Goal: Task Accomplishment & Management: Use online tool/utility

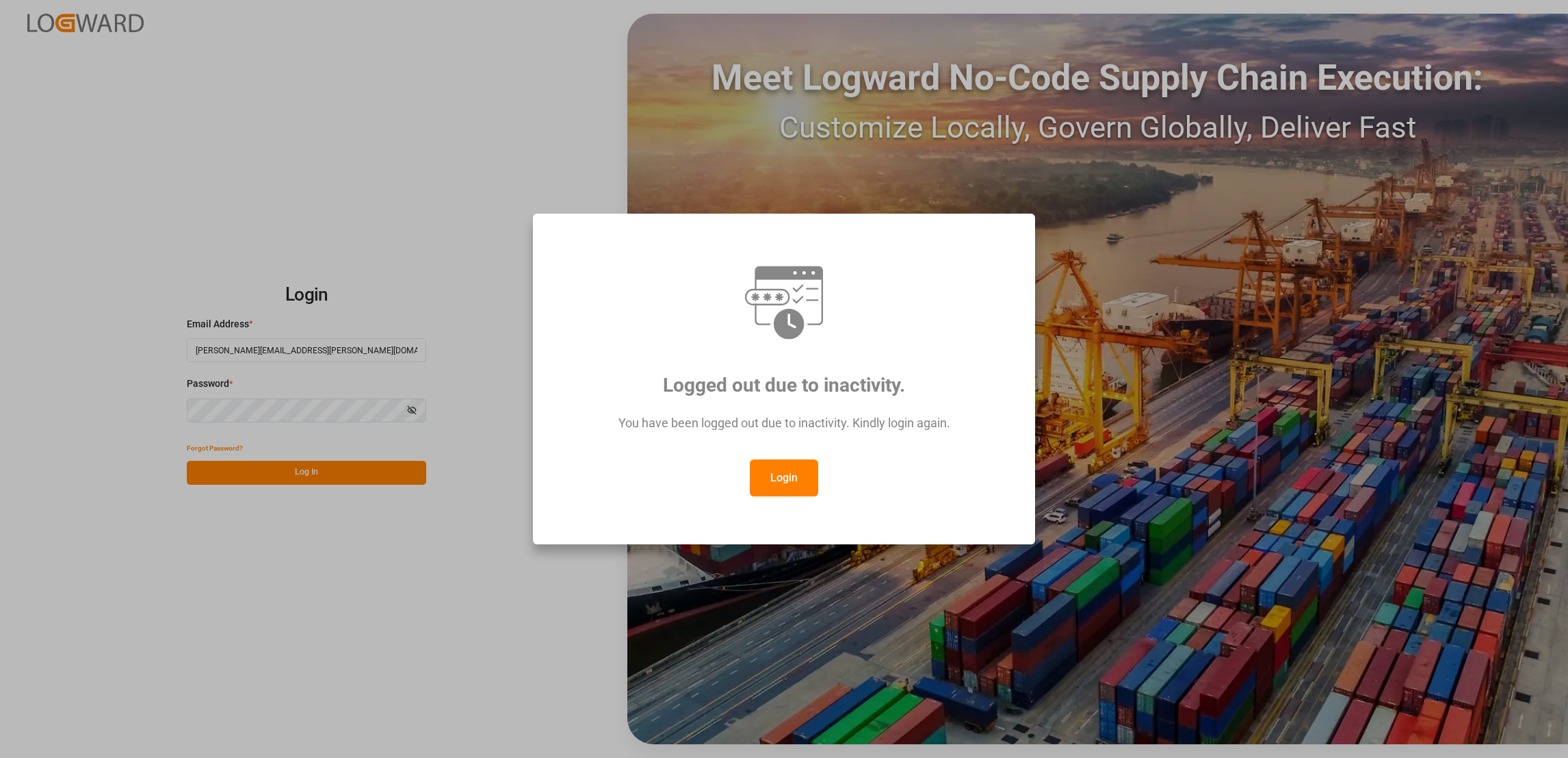
click at [787, 483] on button "Login" at bounding box center [784, 477] width 68 height 37
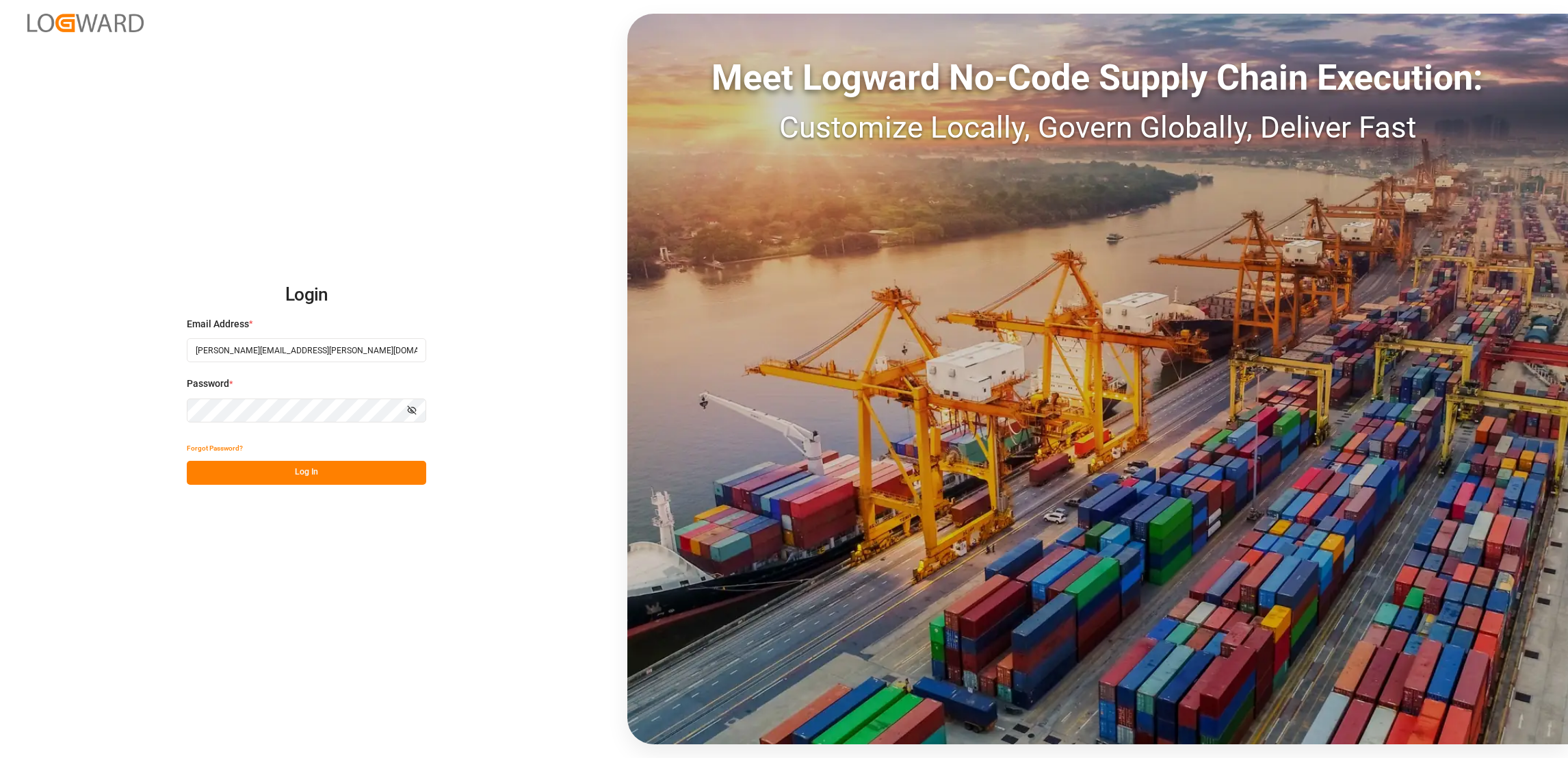
click at [296, 478] on button "Log In" at bounding box center [306, 472] width 239 height 24
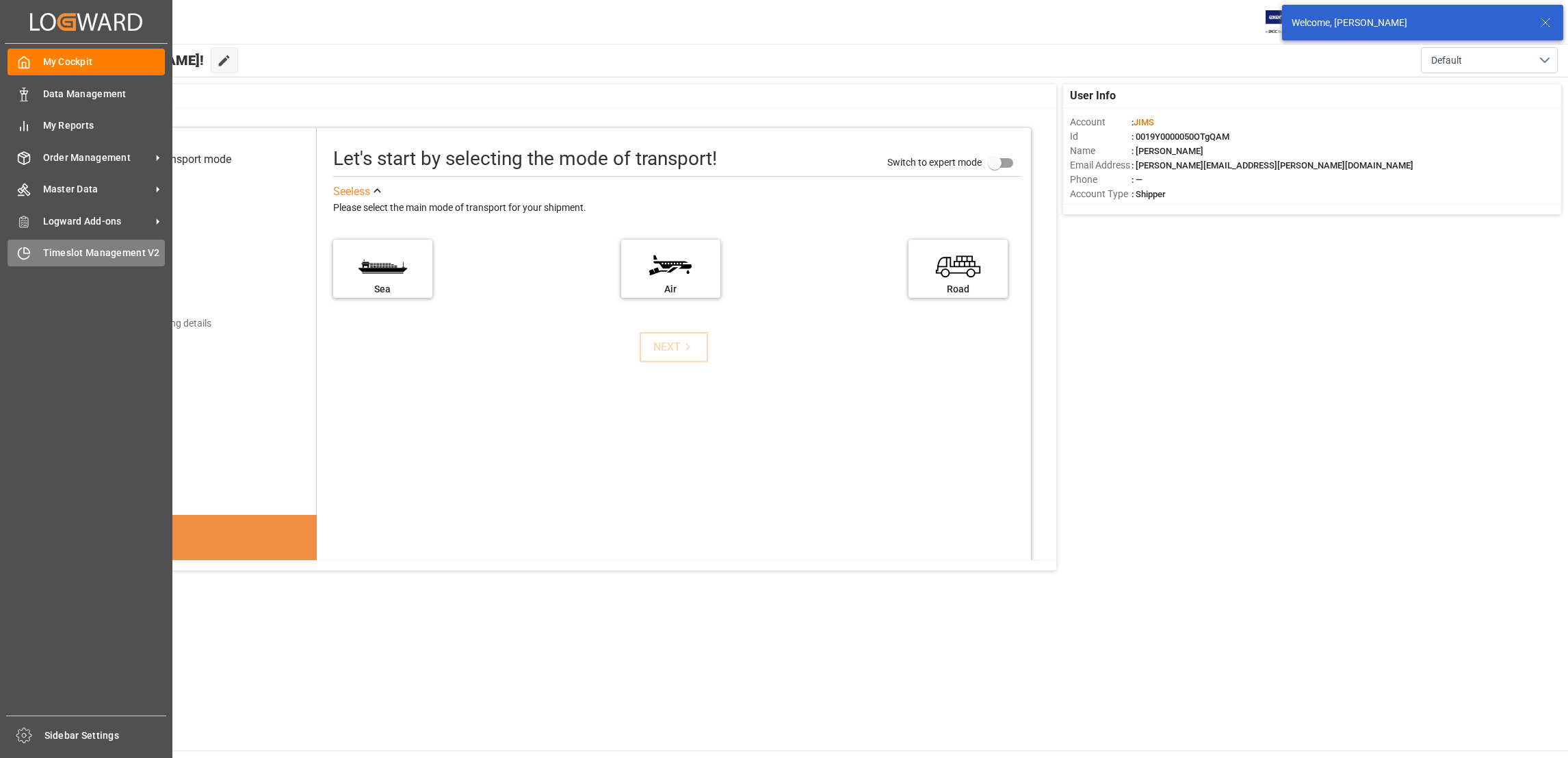
click at [106, 251] on span "Timeslot Management V2" at bounding box center [103, 252] width 122 height 14
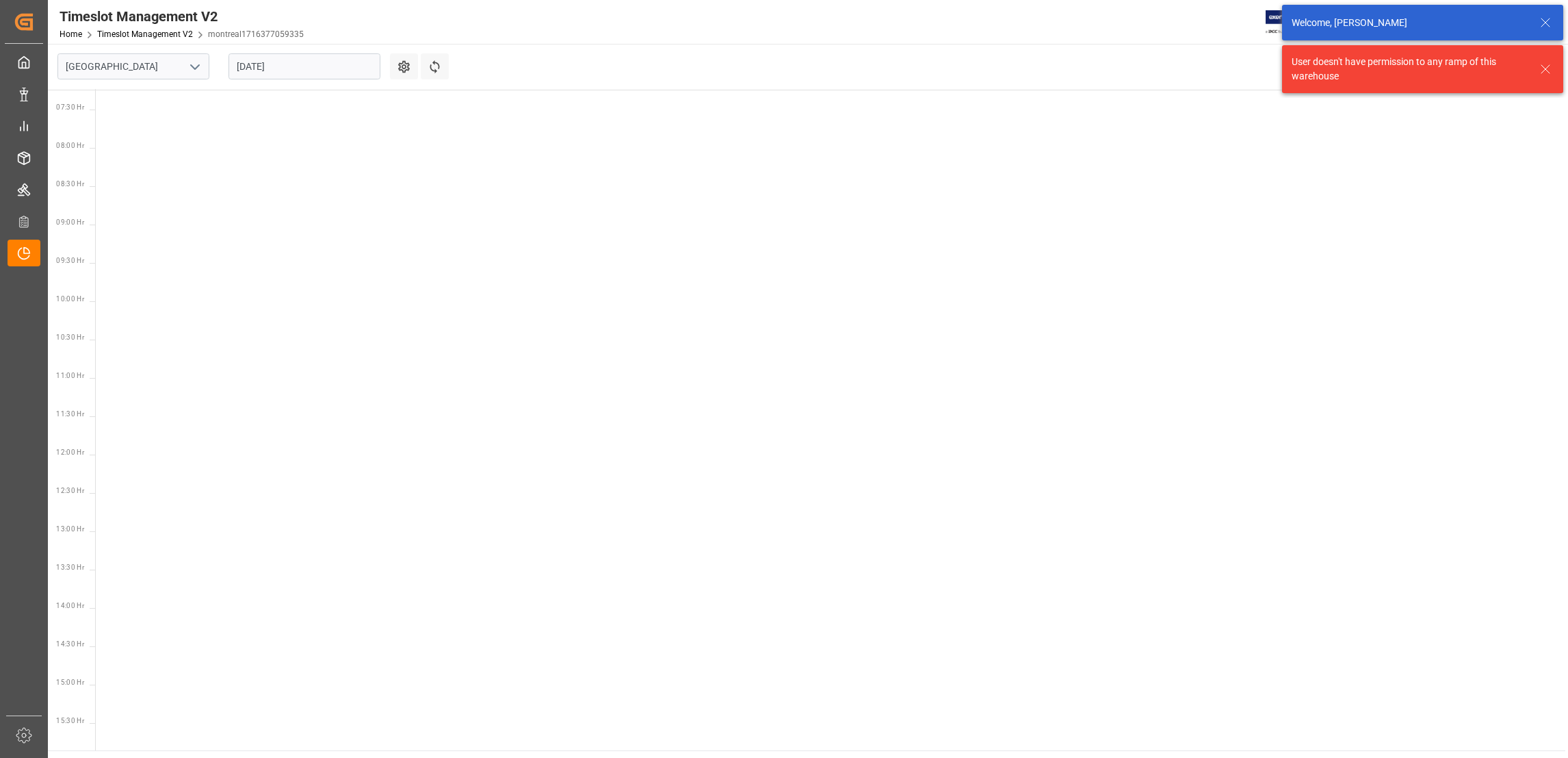
scroll to position [633, 0]
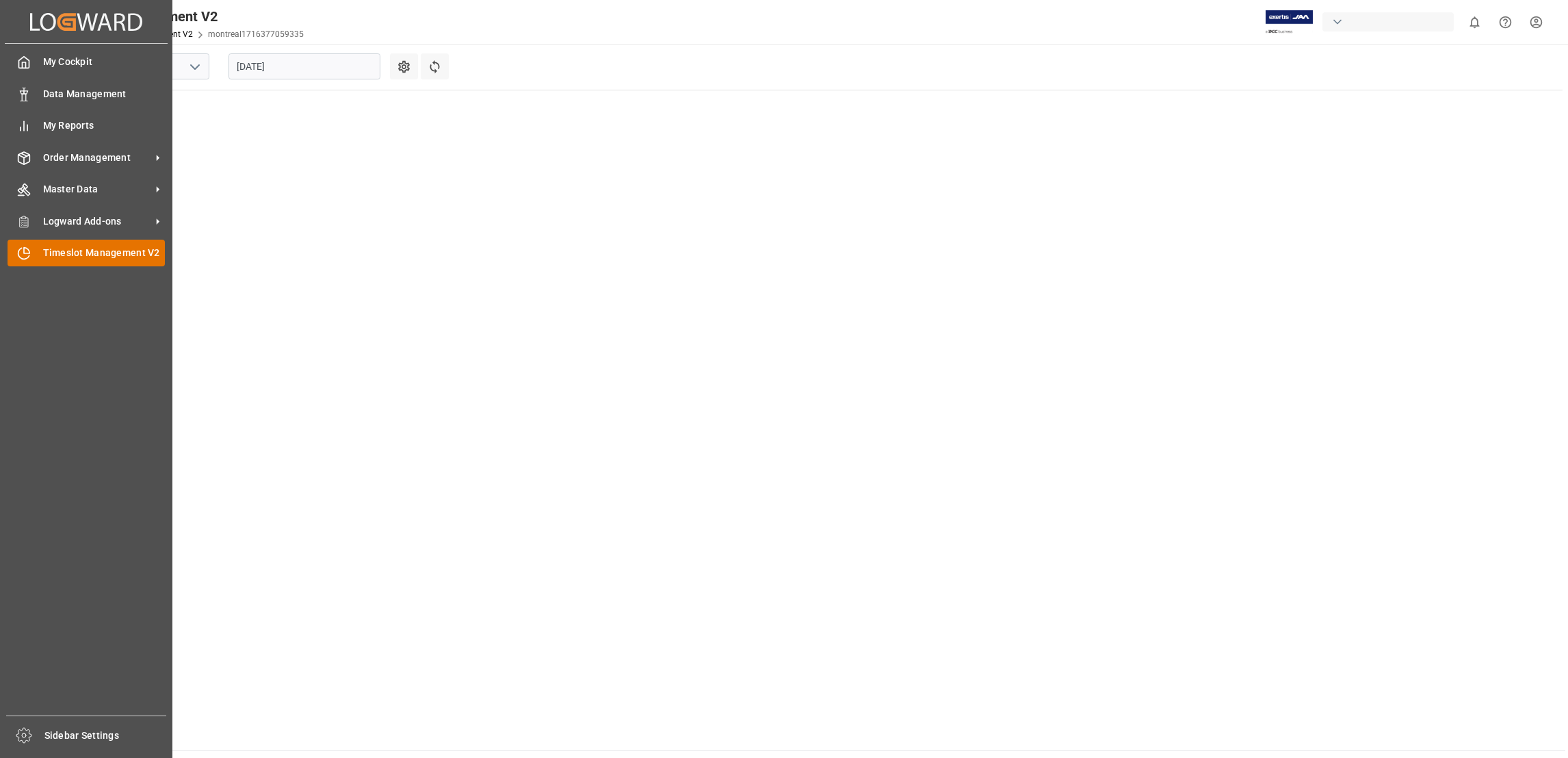
click at [114, 251] on span "Timeslot Management V2" at bounding box center [103, 252] width 122 height 14
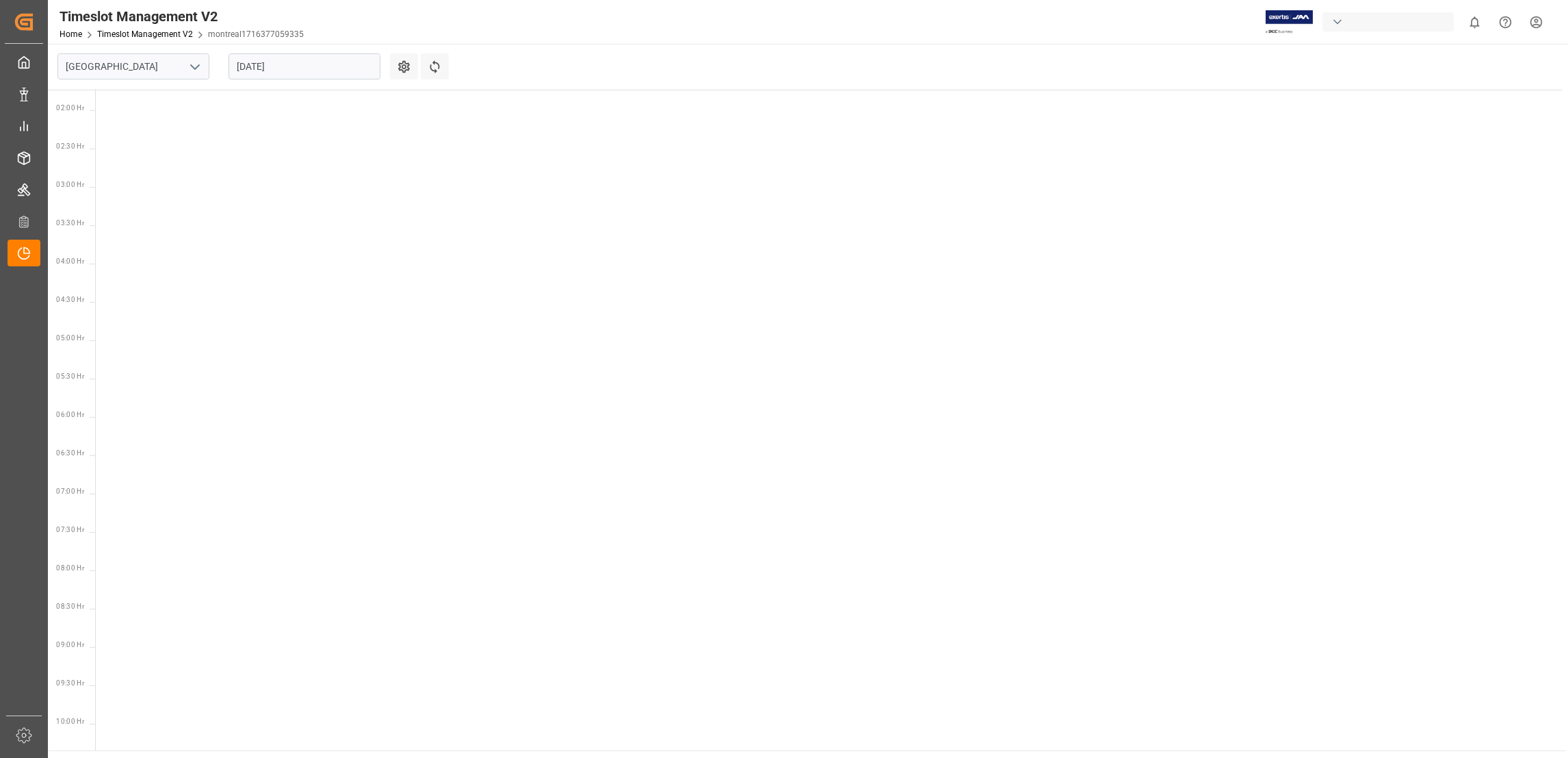
scroll to position [120, 0]
click at [193, 67] on polyline "open menu" at bounding box center [194, 67] width 9 height 4
click at [130, 129] on div "Southaven" at bounding box center [133, 127] width 151 height 30
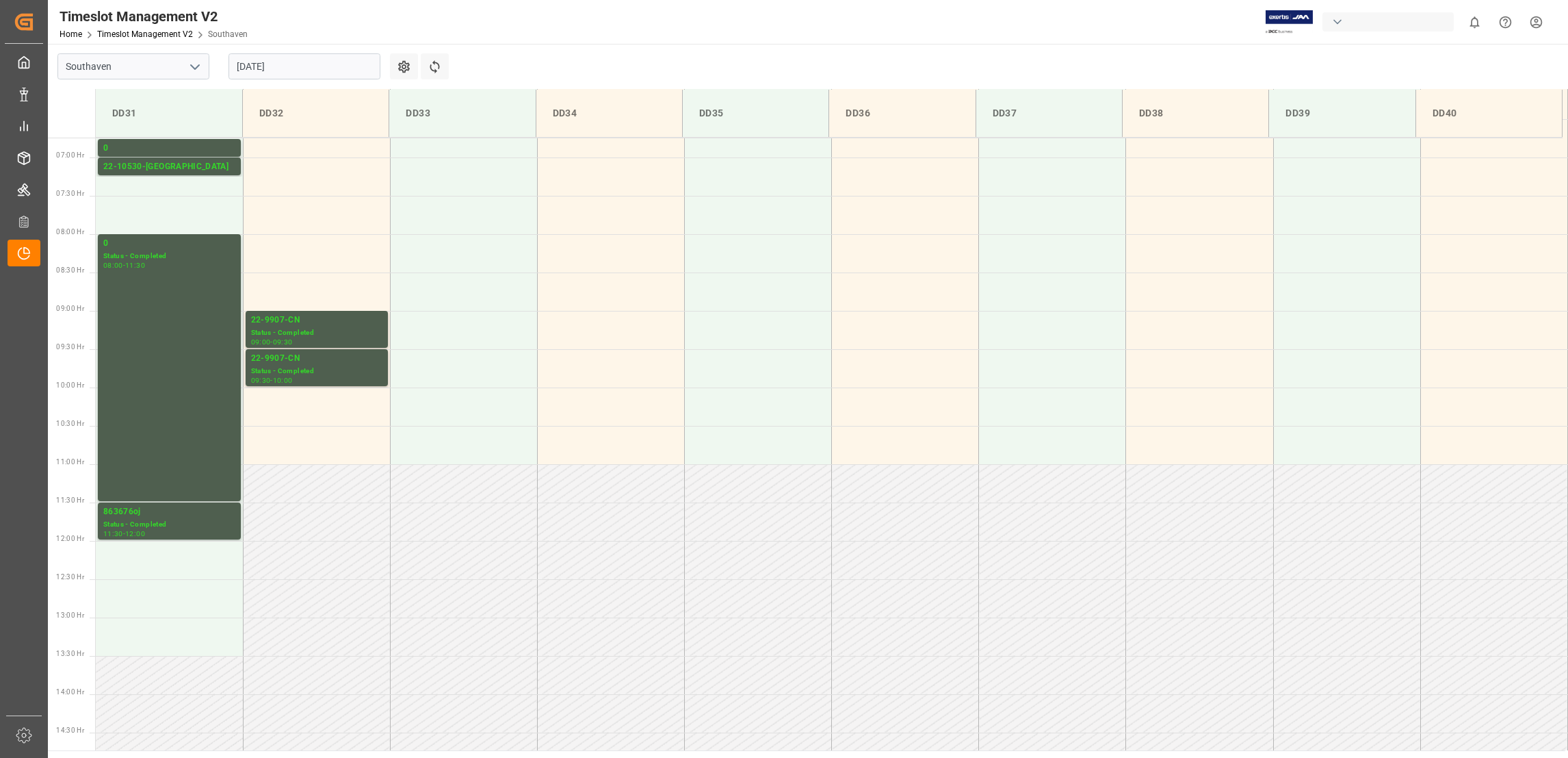
scroll to position [475, 0]
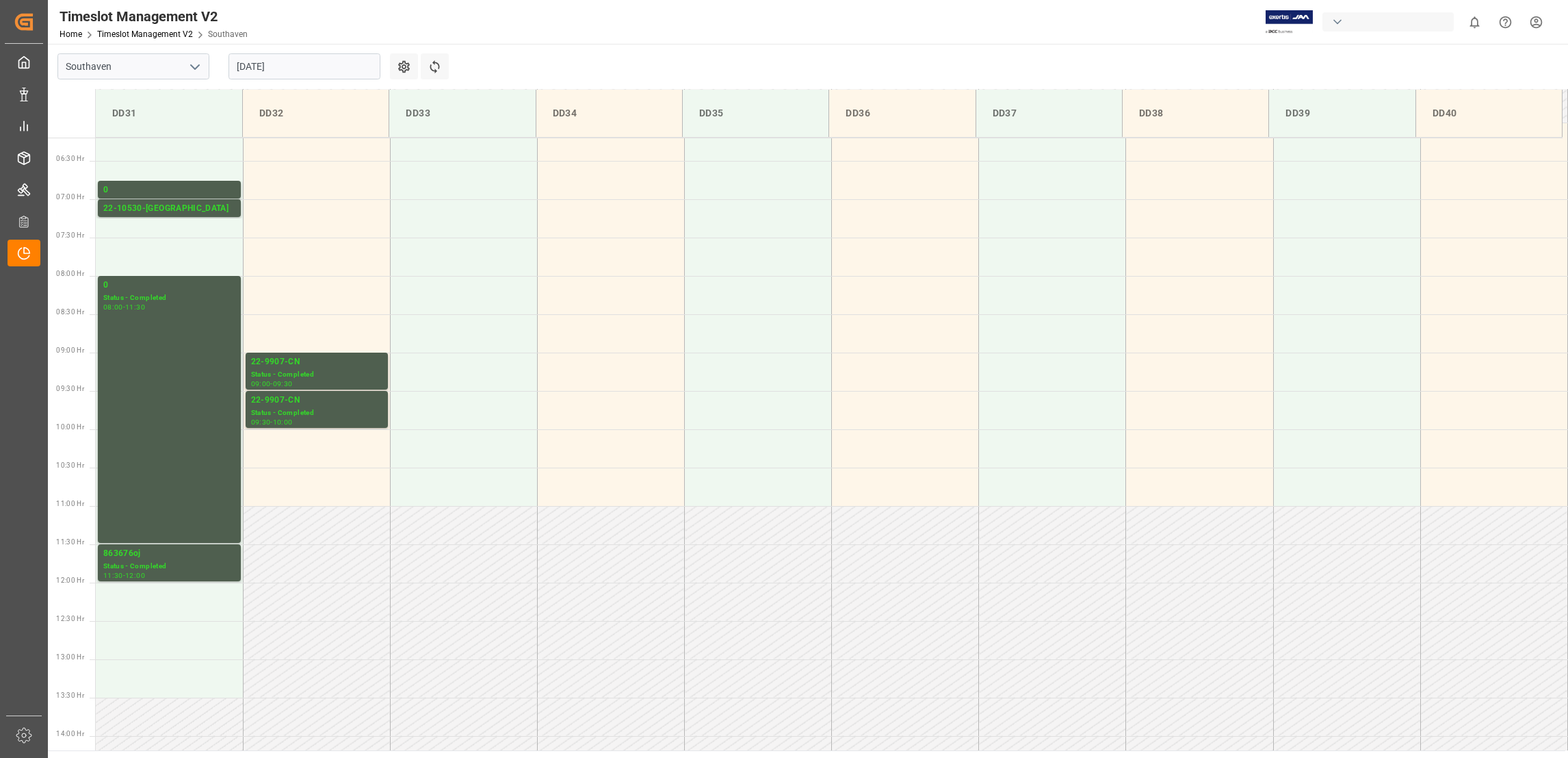
click at [360, 65] on input "[DATE]" at bounding box center [304, 65] width 152 height 26
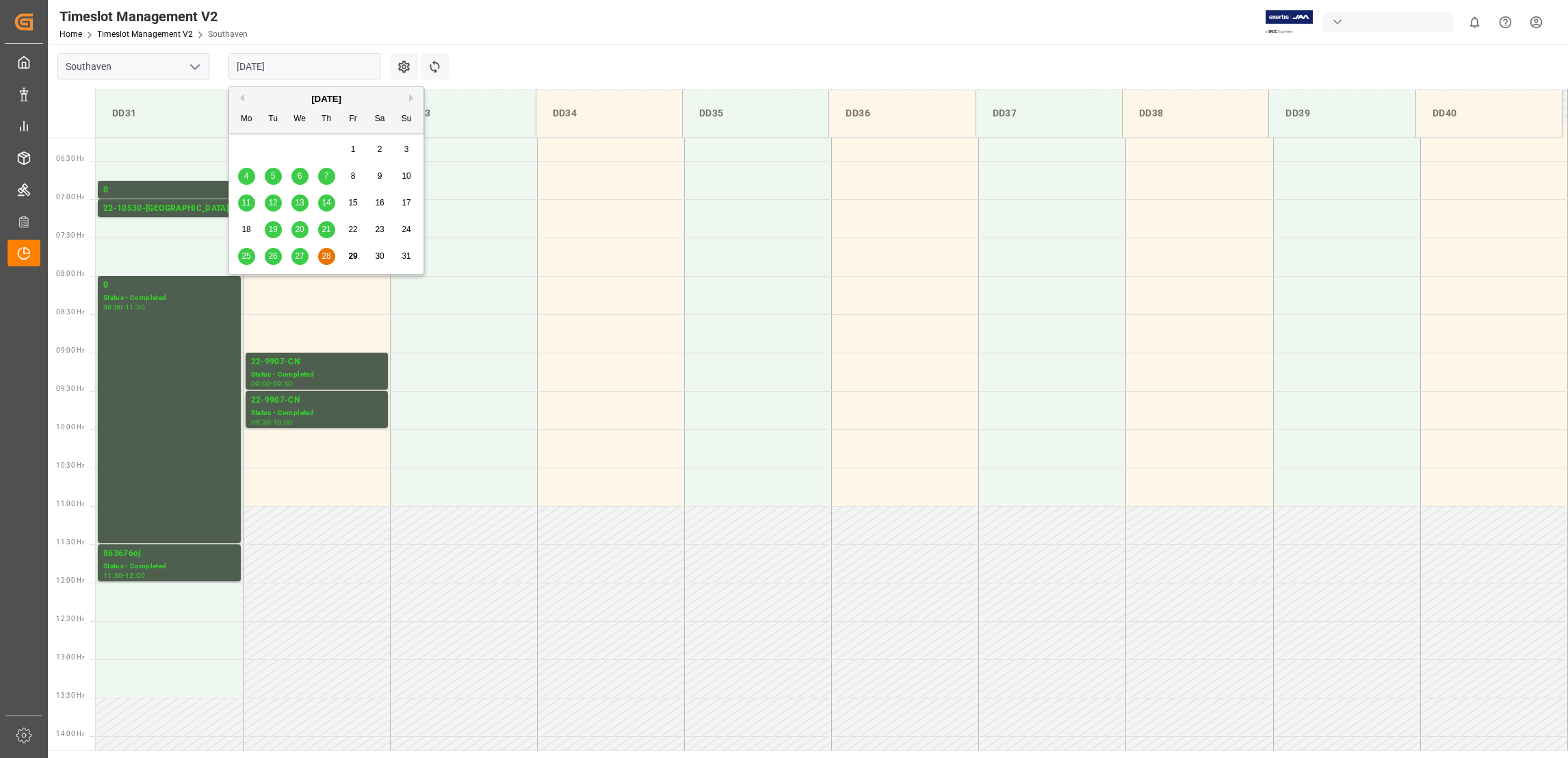
click at [348, 255] on span "29" at bounding box center [352, 256] width 9 height 9
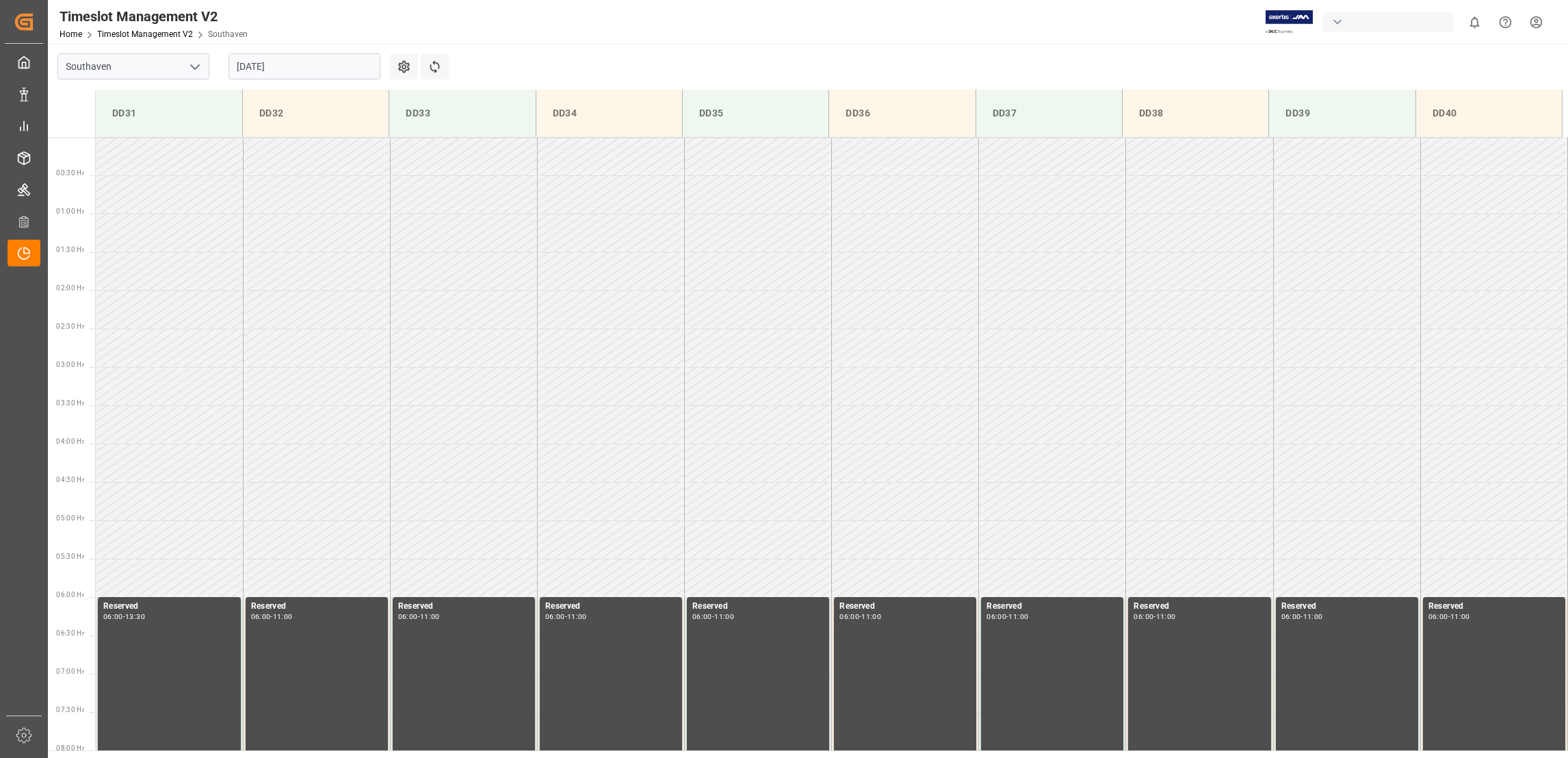
scroll to position [0, 0]
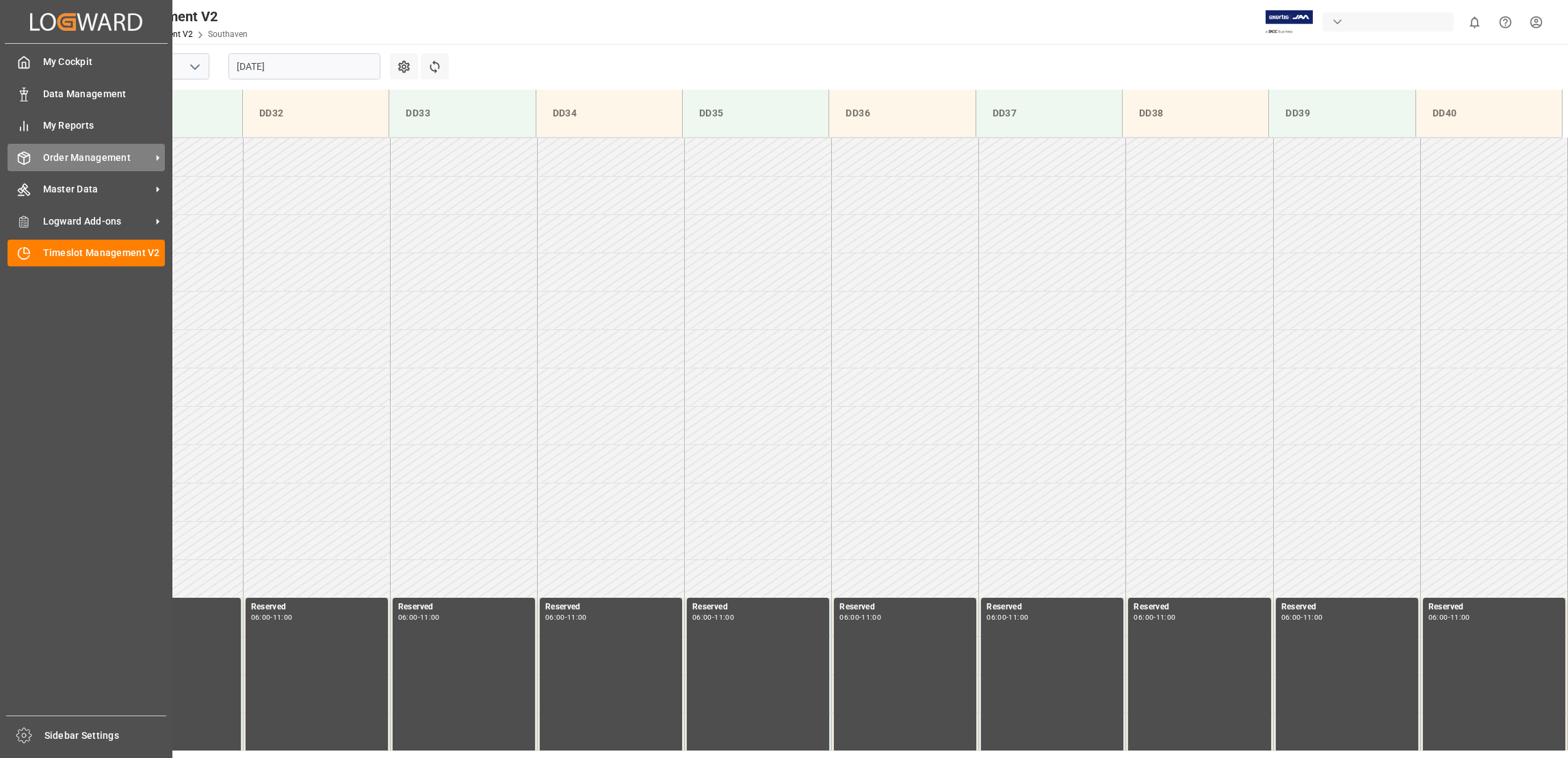
click at [138, 155] on span "Order Management" at bounding box center [97, 157] width 108 height 14
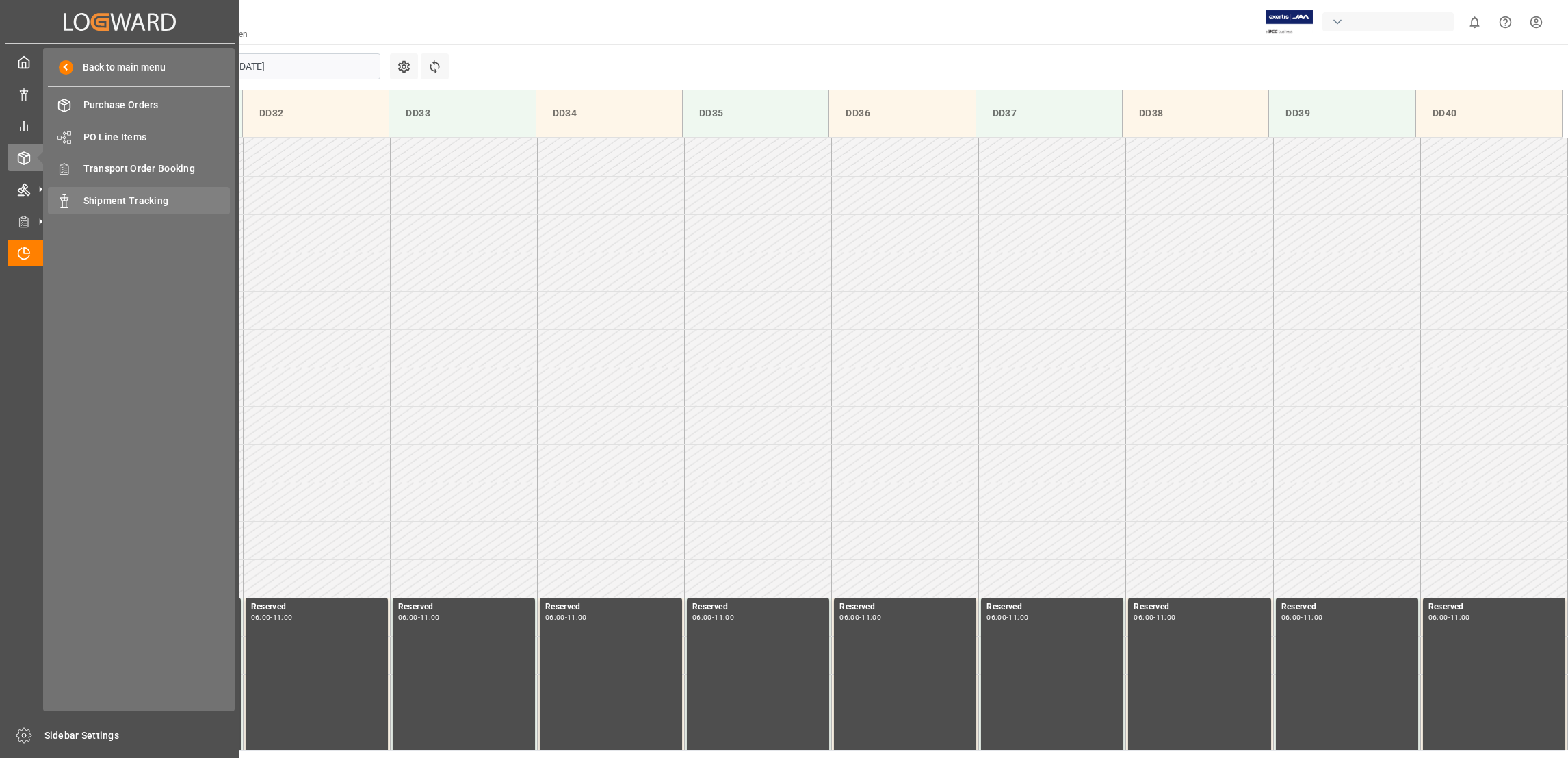
click at [175, 197] on span "Shipment Tracking" at bounding box center [157, 200] width 147 height 14
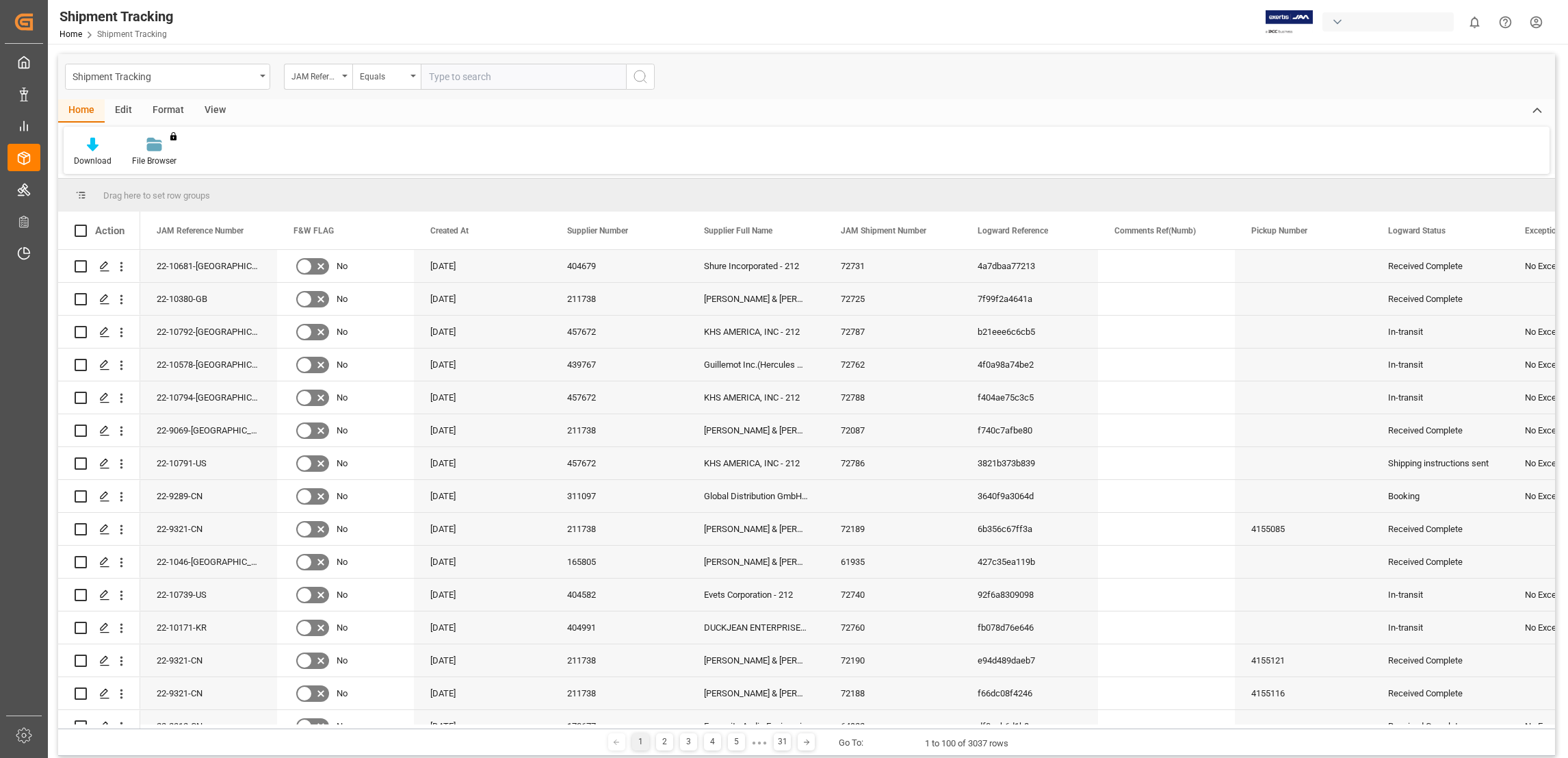
click at [116, 111] on div "Edit" at bounding box center [123, 111] width 38 height 24
click at [174, 110] on div "Format" at bounding box center [168, 111] width 52 height 24
click at [224, 114] on div "View" at bounding box center [215, 111] width 42 height 24
click at [240, 156] on div "Save Template" at bounding box center [236, 160] width 54 height 12
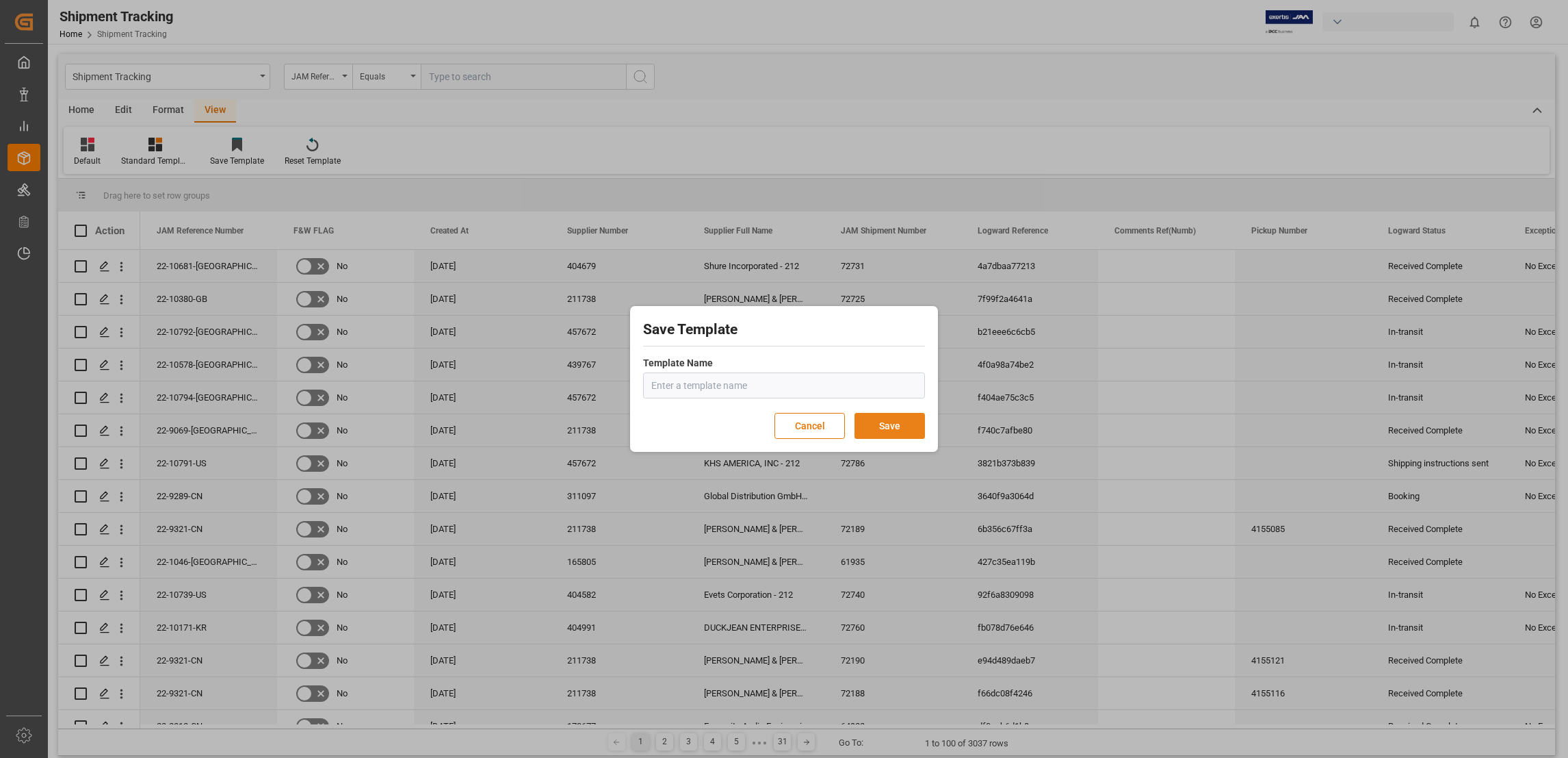
click at [880, 426] on button "Save" at bounding box center [890, 425] width 70 height 26
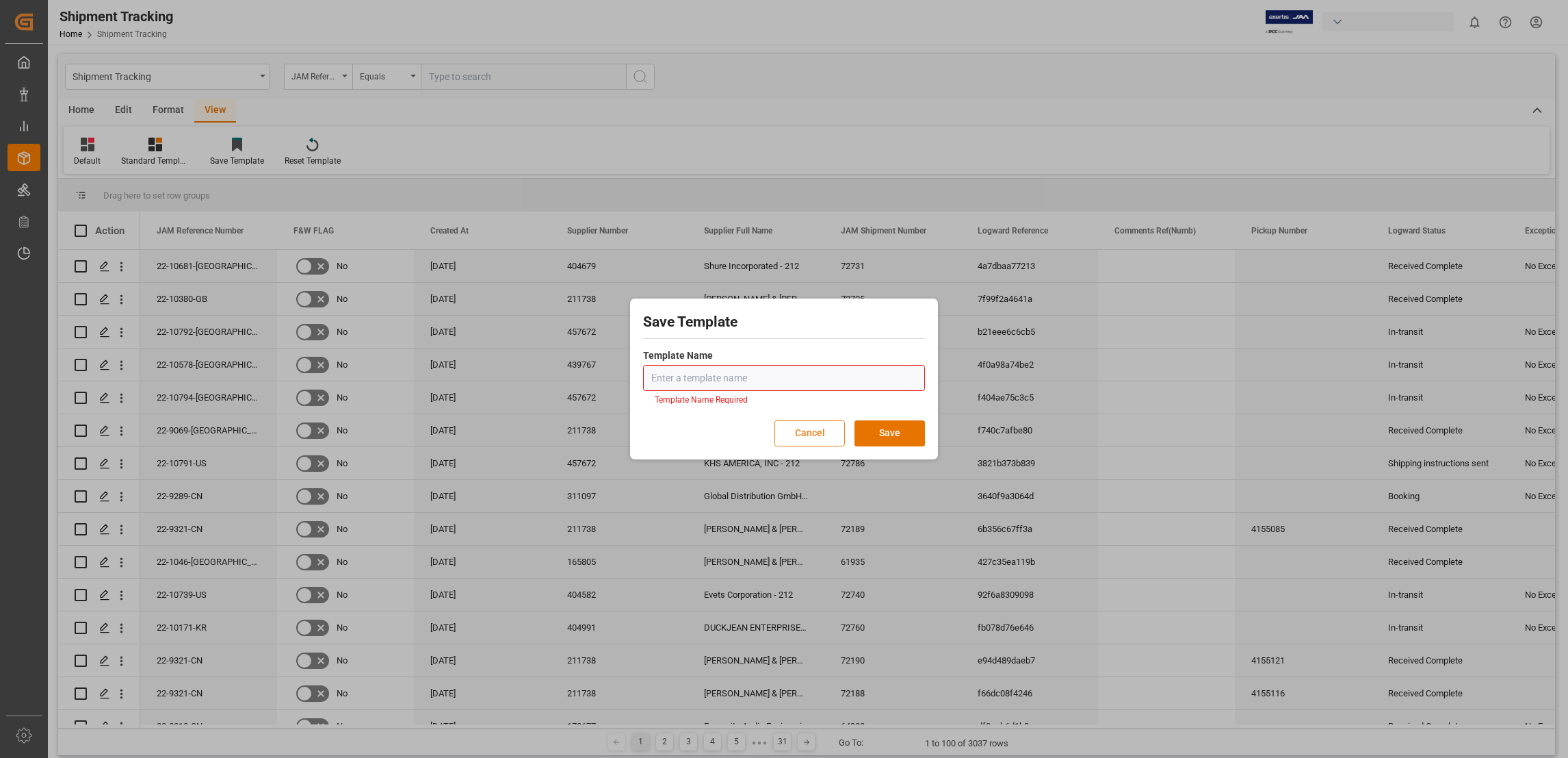
click at [829, 432] on button "Cancel" at bounding box center [810, 433] width 70 height 26
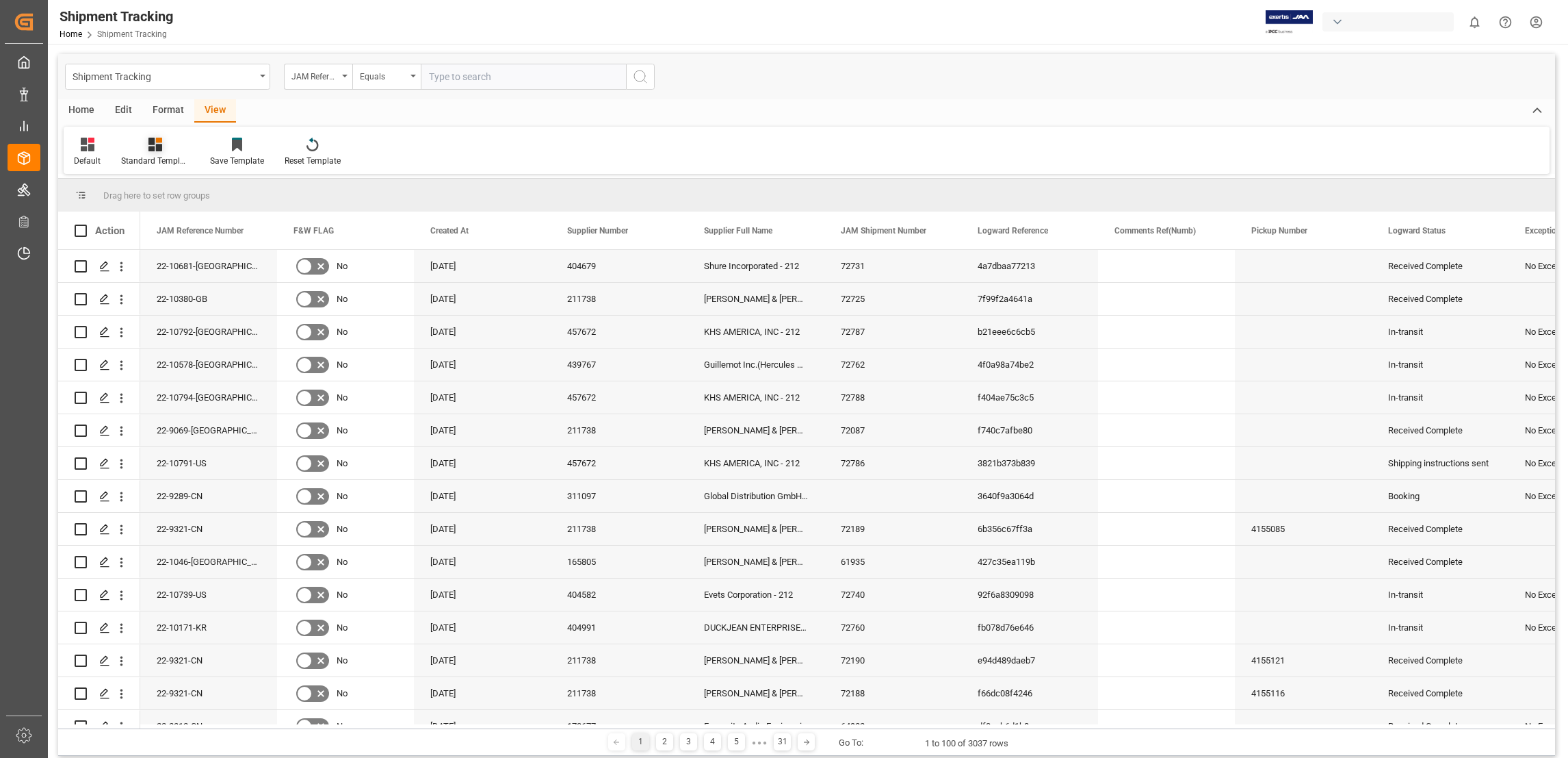
click at [153, 155] on div "Standard Templates" at bounding box center [156, 160] width 68 height 12
click at [92, 155] on div "Default" at bounding box center [87, 160] width 27 height 12
click at [150, 251] on div "[PERSON_NAME] shipment tracking" at bounding box center [140, 249] width 120 height 14
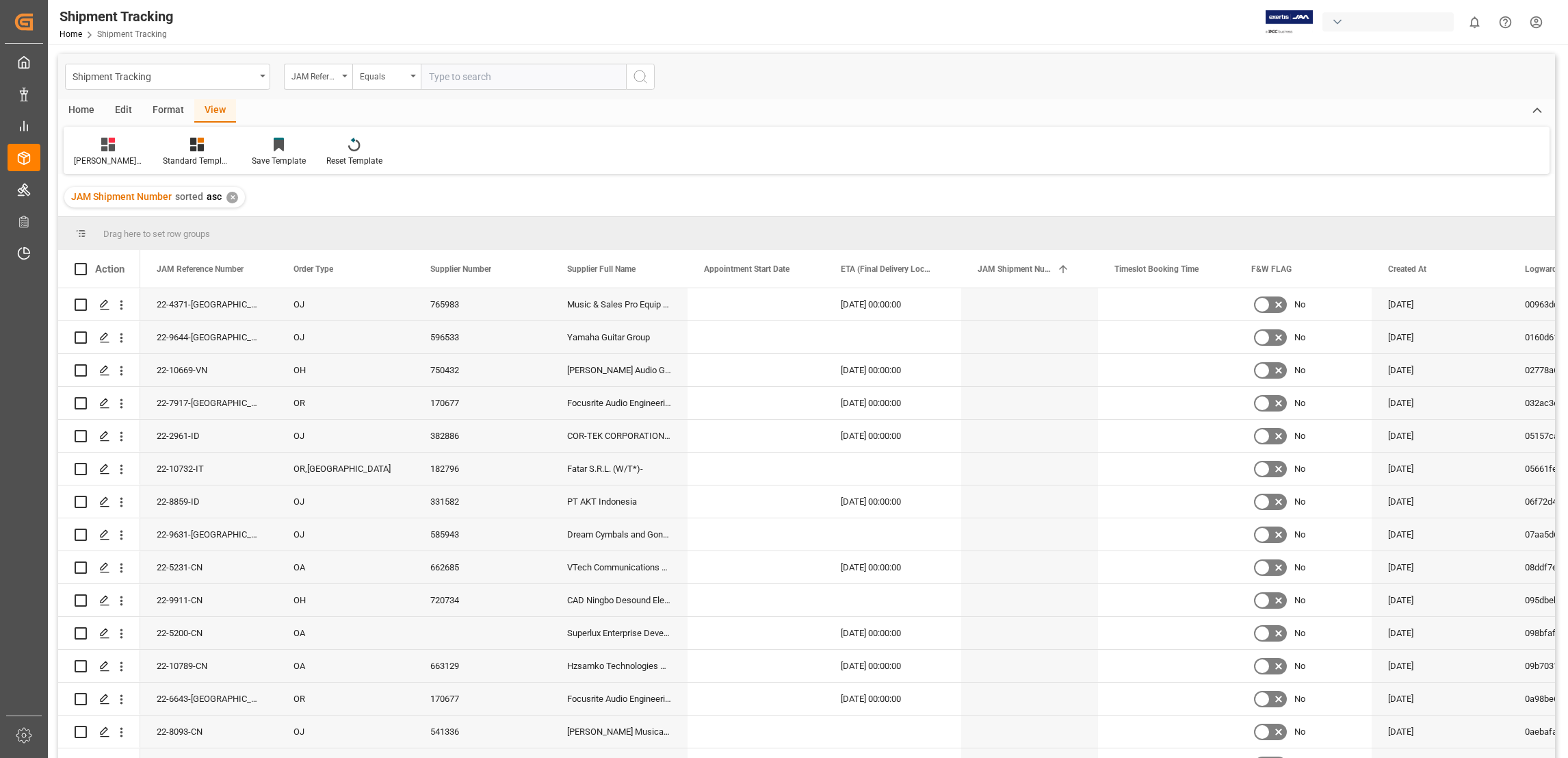
drag, startPoint x: 109, startPoint y: 151, endPoint x: 488, endPoint y: 143, distance: 379.1
click at [488, 143] on div "[PERSON_NAME] shipment tracking Standard Templates Save Template Reset Template" at bounding box center [806, 150] width 1486 height 47
click at [770, 268] on span "Appointment Start Date" at bounding box center [747, 268] width 85 height 9
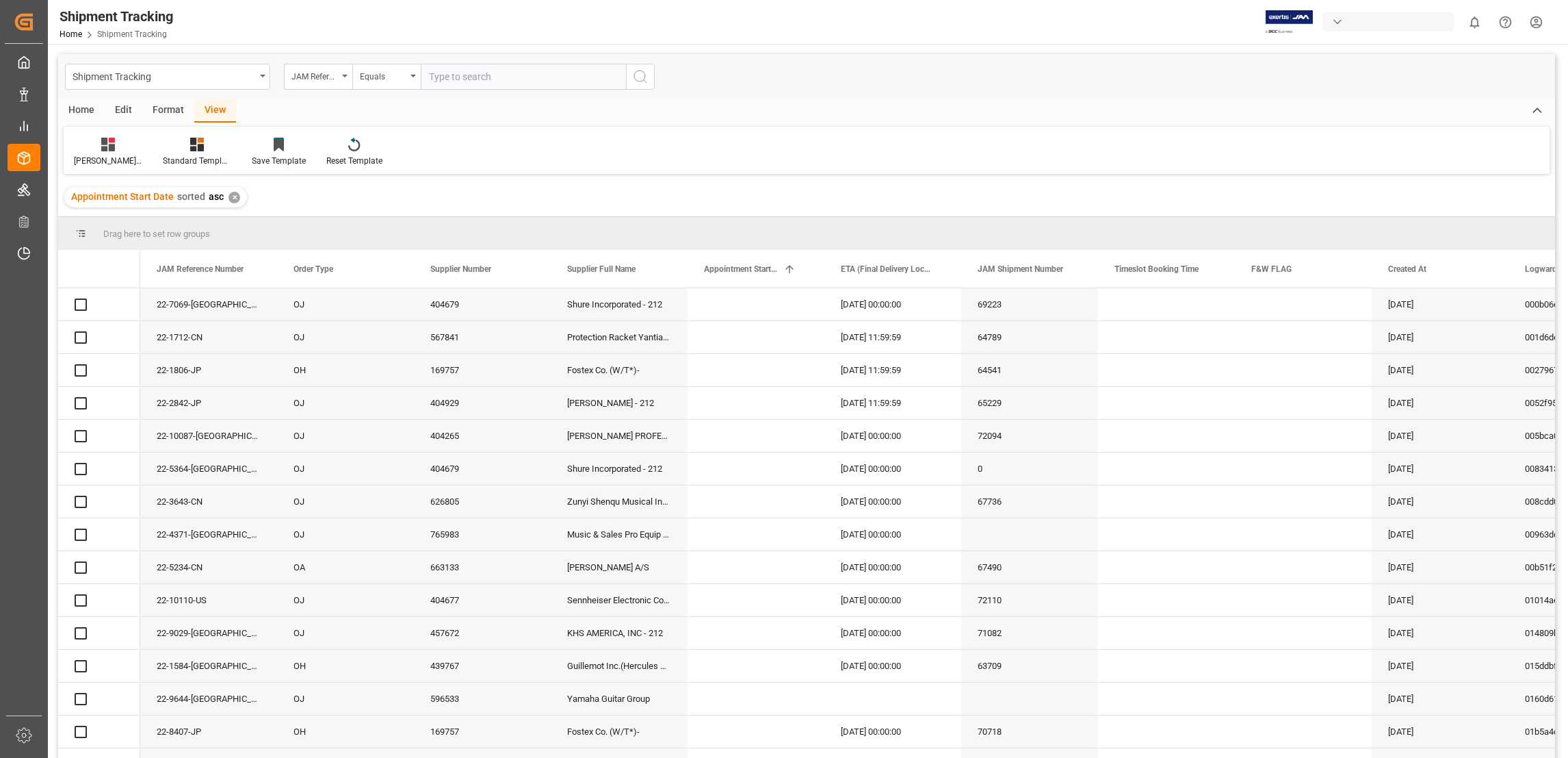
click at [770, 268] on span "Appointment Start Date" at bounding box center [741, 268] width 74 height 9
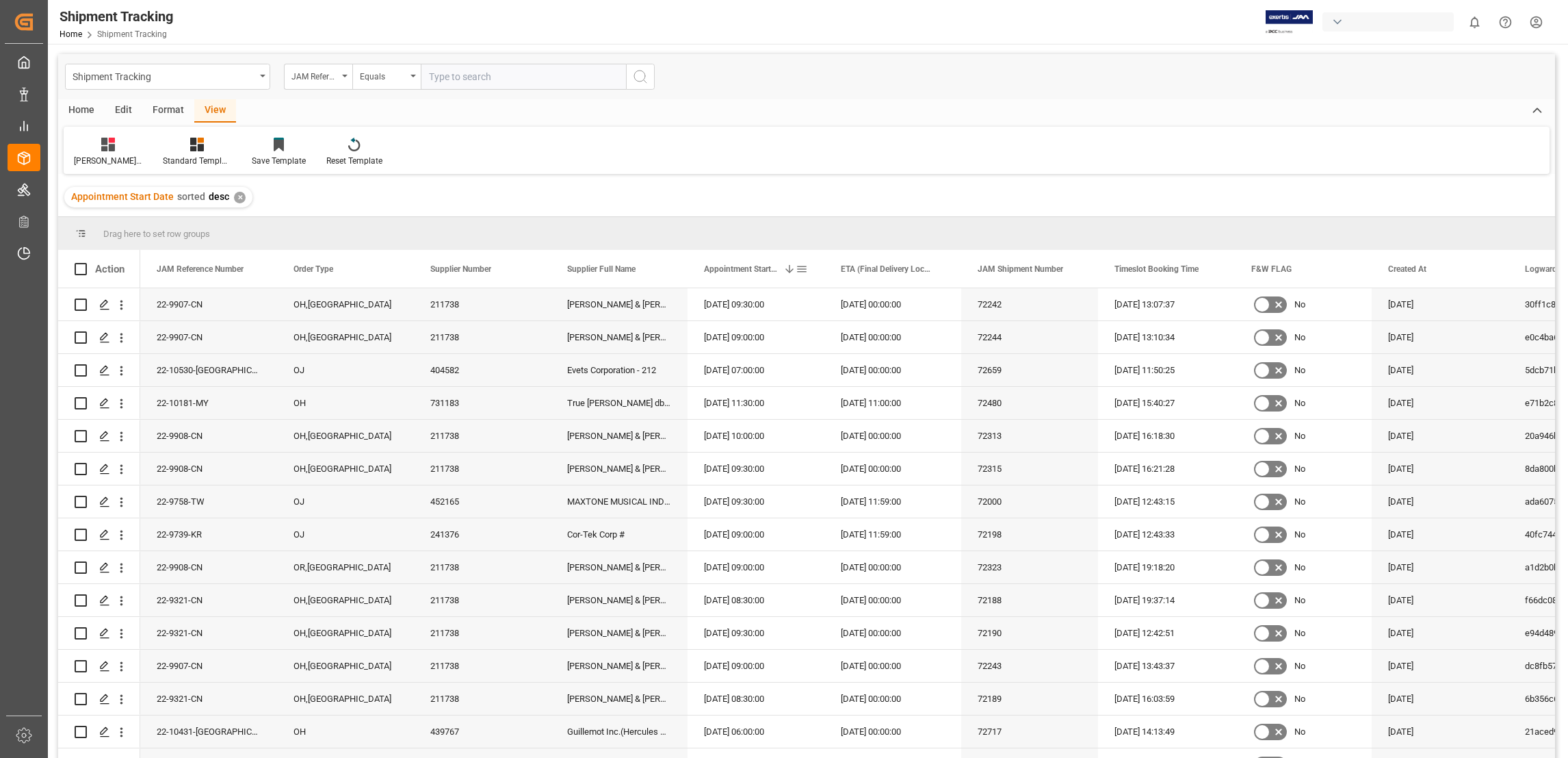
click at [804, 266] on span at bounding box center [802, 268] width 12 height 12
click at [954, 268] on span "columns" at bounding box center [951, 270] width 12 height 12
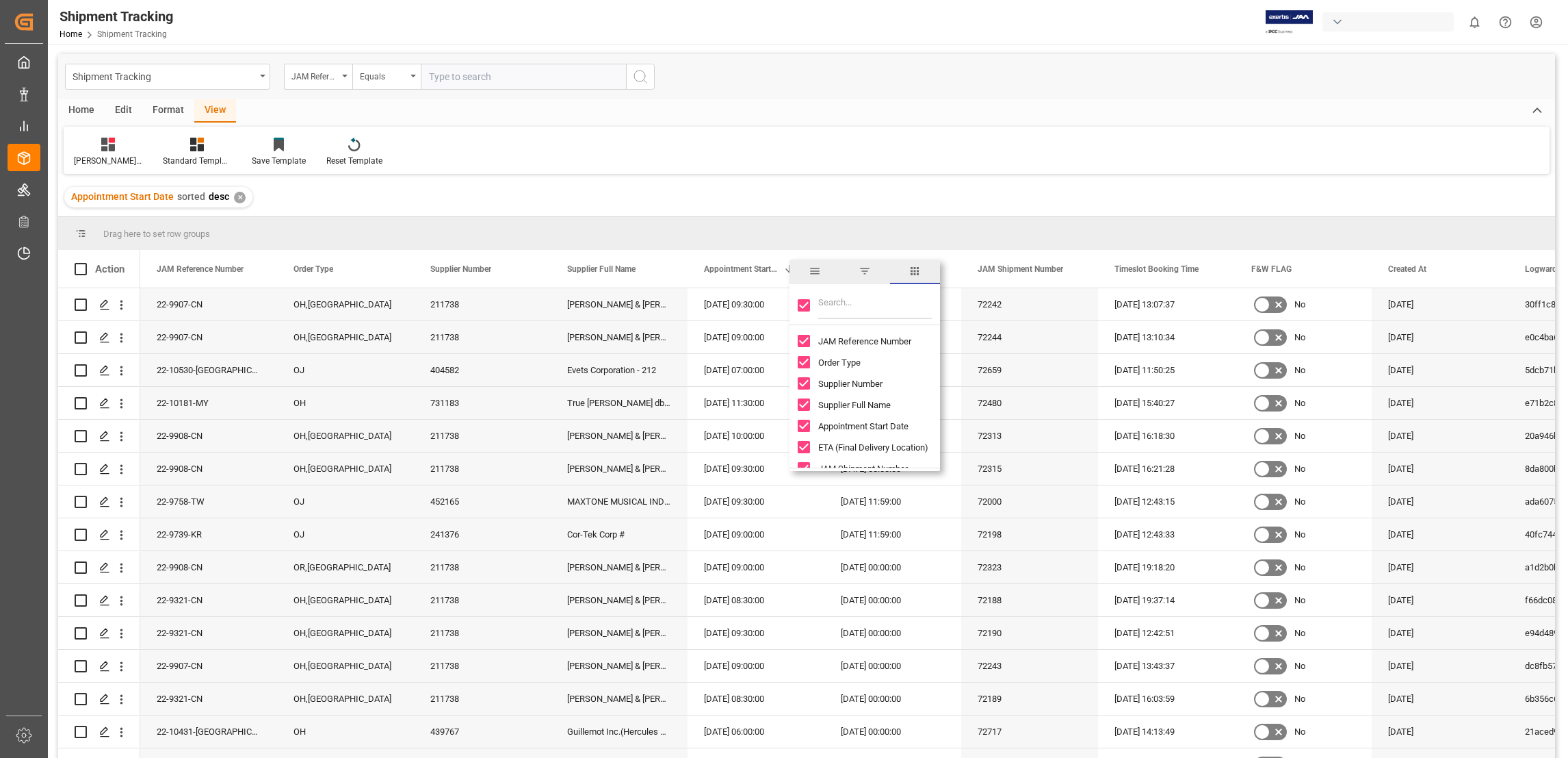
click at [848, 271] on span "filter" at bounding box center [864, 271] width 50 height 25
click at [886, 336] on input "date" at bounding box center [864, 342] width 134 height 28
click at [922, 338] on input "date" at bounding box center [864, 342] width 134 height 28
type input "[DATE]"
click at [882, 382] on button "Apply" at bounding box center [882, 385] width 26 height 13
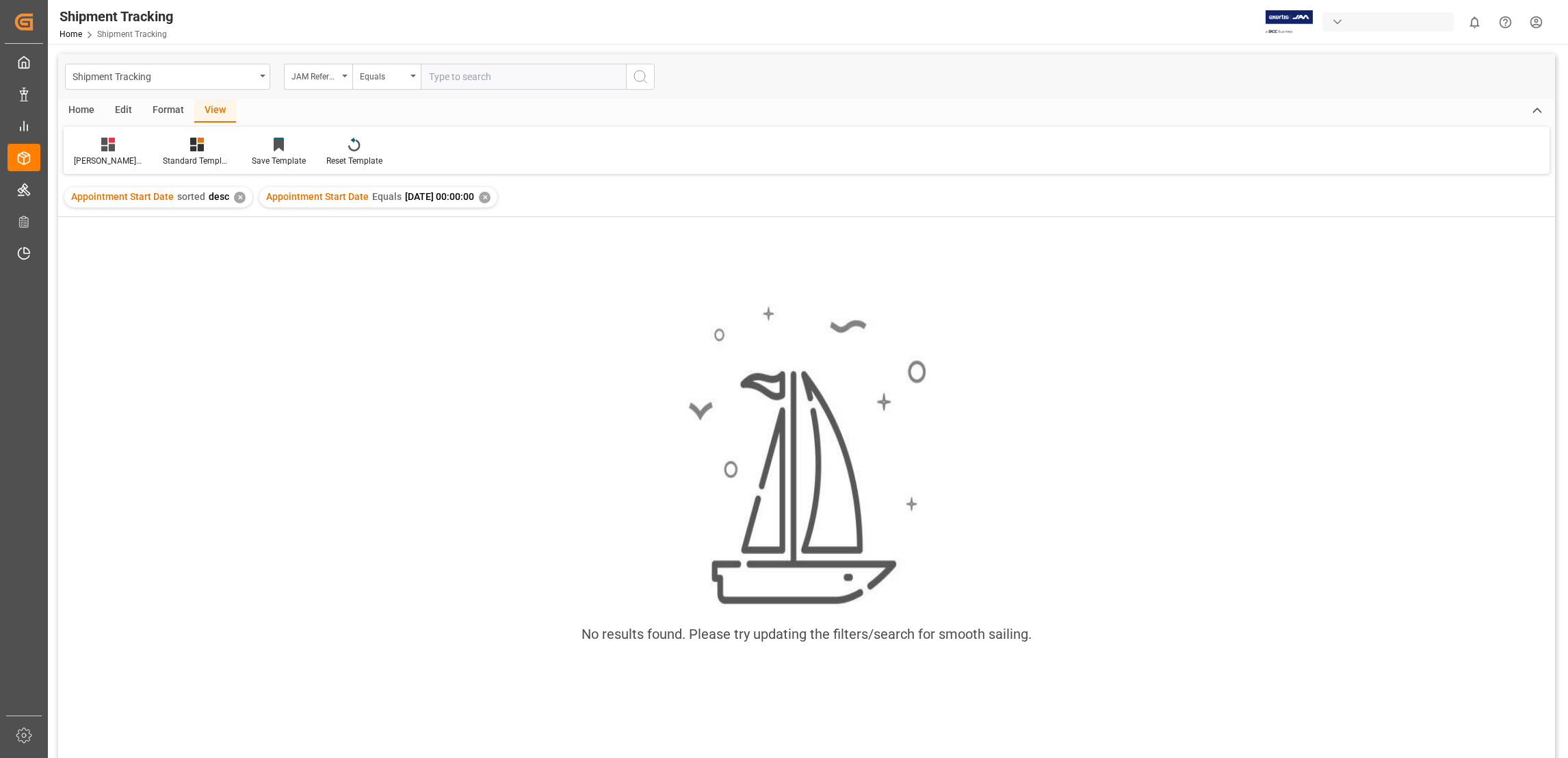
click at [490, 196] on div "✕" at bounding box center [485, 197] width 11 height 11
